Goal: Transaction & Acquisition: Download file/media

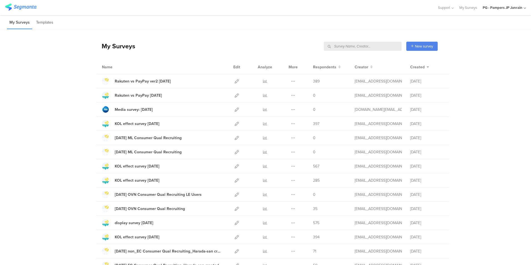
click at [372, 46] on input "text" at bounding box center [363, 46] width 78 height 9
type input "すく"
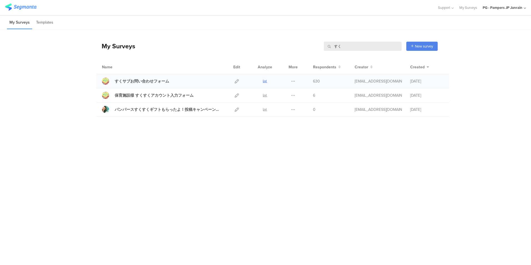
click at [265, 79] on icon at bounding box center [265, 81] width 4 height 4
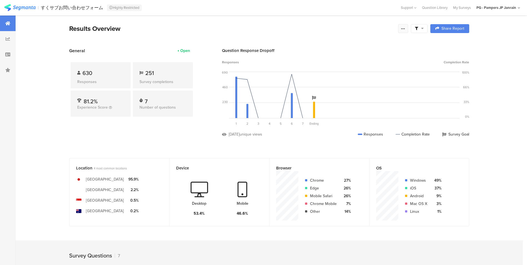
click at [406, 25] on div at bounding box center [403, 28] width 10 height 9
click at [356, 81] on section "Export Results" at bounding box center [365, 85] width 89 height 12
click at [347, 86] on span "Export Results" at bounding box center [345, 85] width 25 height 6
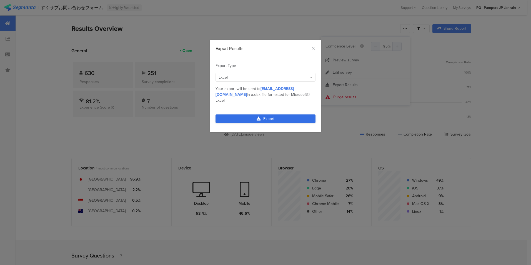
click at [267, 114] on link "Export" at bounding box center [265, 118] width 100 height 9
